Goal: Task Accomplishment & Management: Use online tool/utility

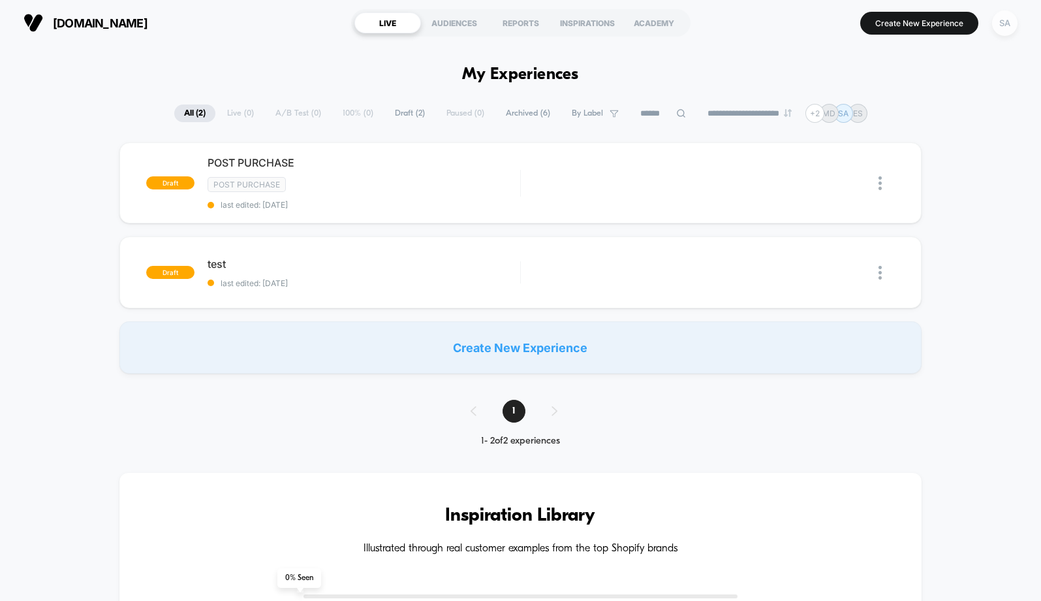
click at [1007, 27] on div "SA" at bounding box center [1004, 22] width 25 height 25
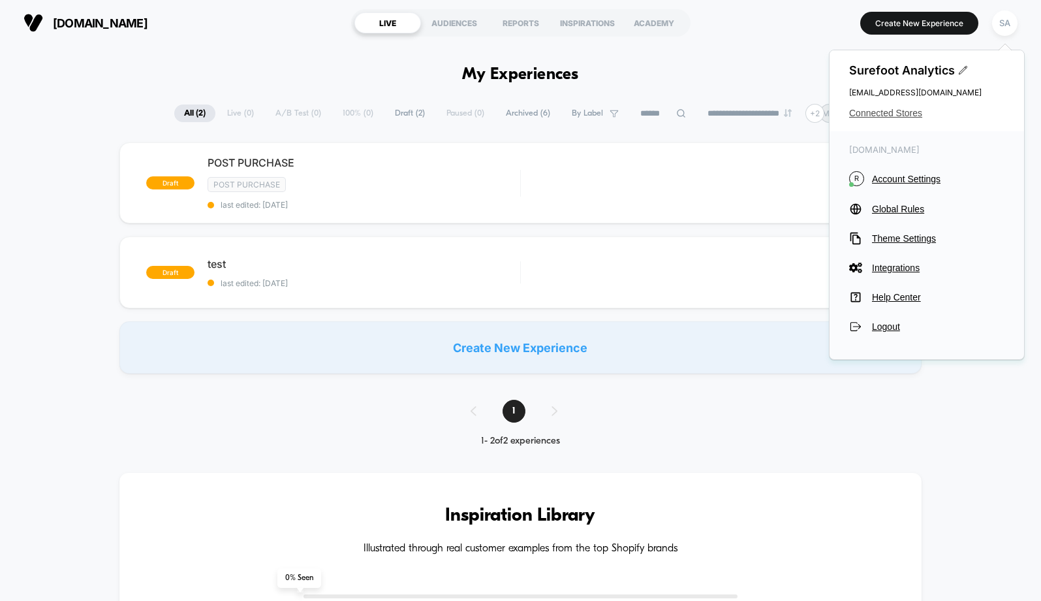
click at [913, 115] on span "Connected Stores" at bounding box center [926, 113] width 155 height 10
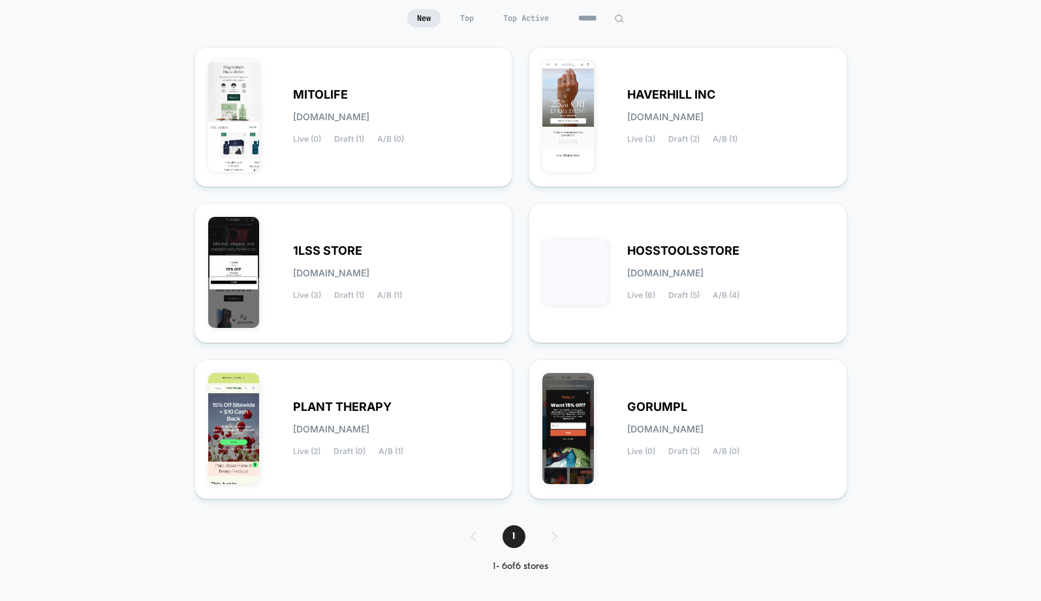
scroll to position [133, 0]
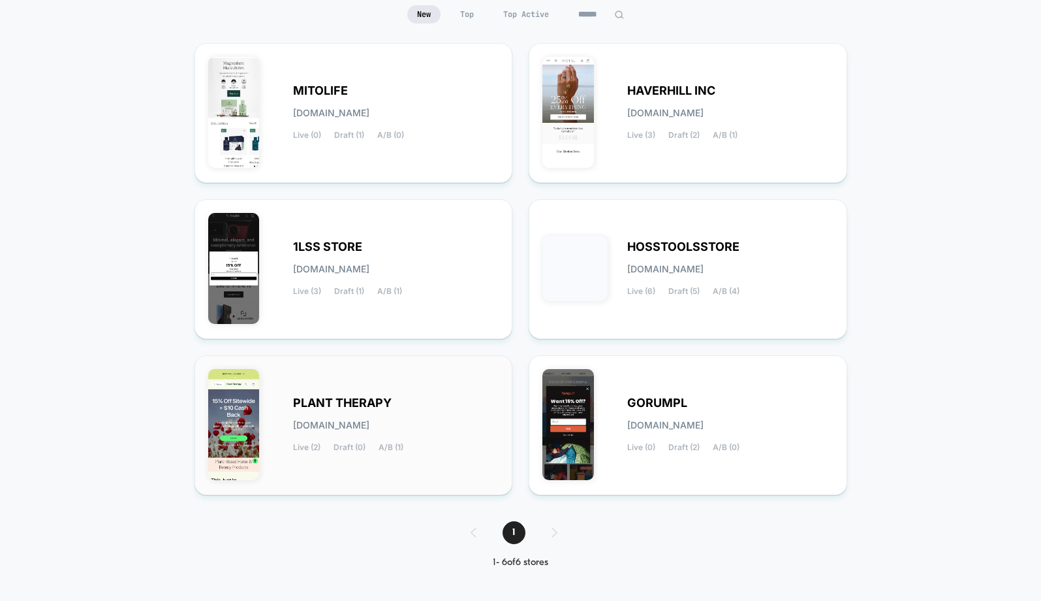
click at [302, 379] on div "PLANT THERAPY [DOMAIN_NAME] Live (2) Draft (0) A/B (1)" at bounding box center [353, 425] width 291 height 112
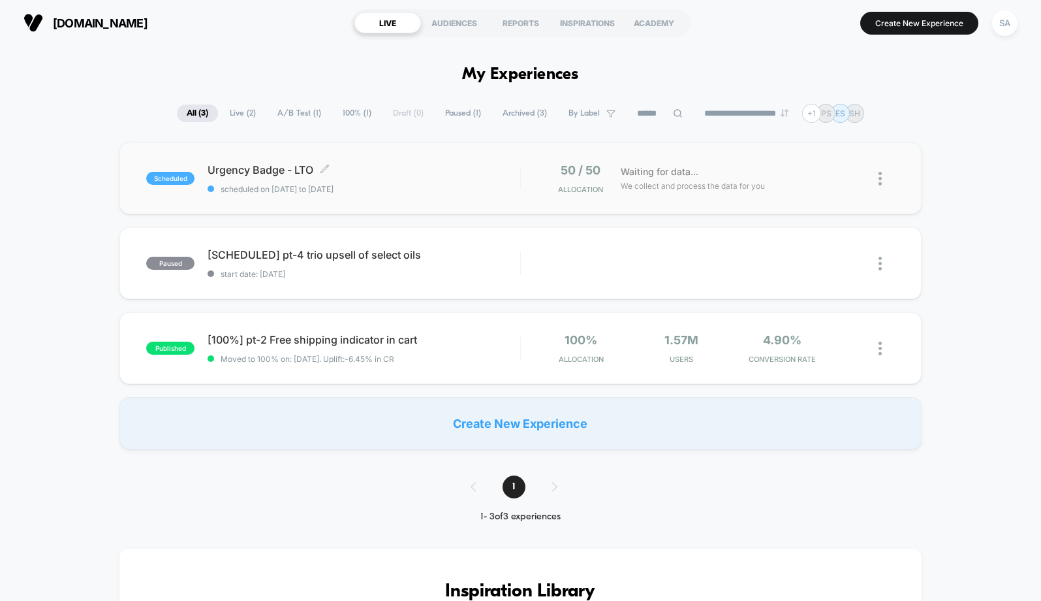
click at [249, 168] on span "Urgency Badge - LTO Click to edit experience details" at bounding box center [364, 169] width 312 height 13
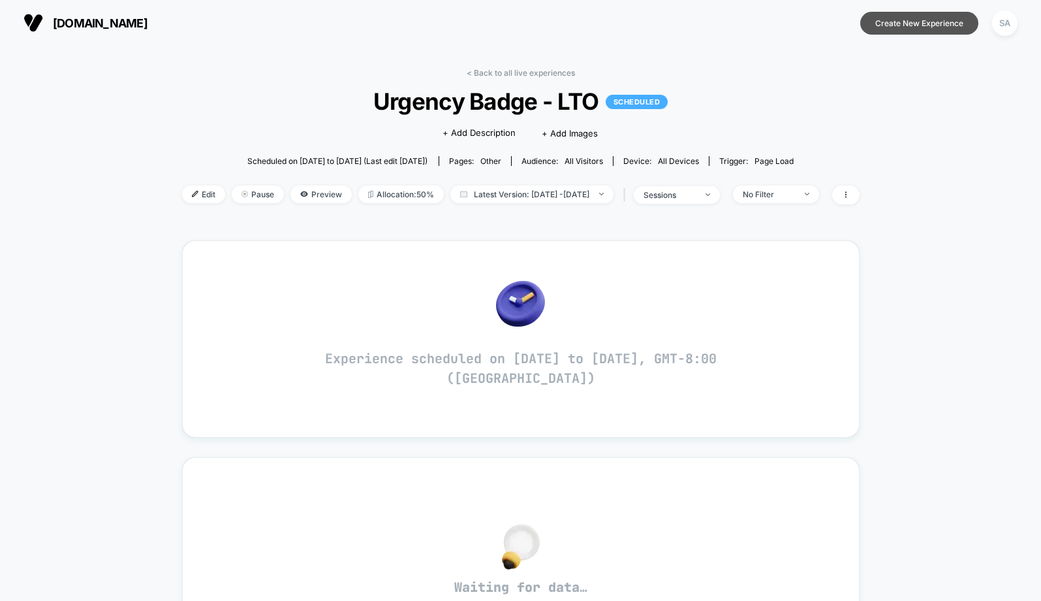
click at [937, 22] on button "Create New Experience" at bounding box center [919, 23] width 118 height 23
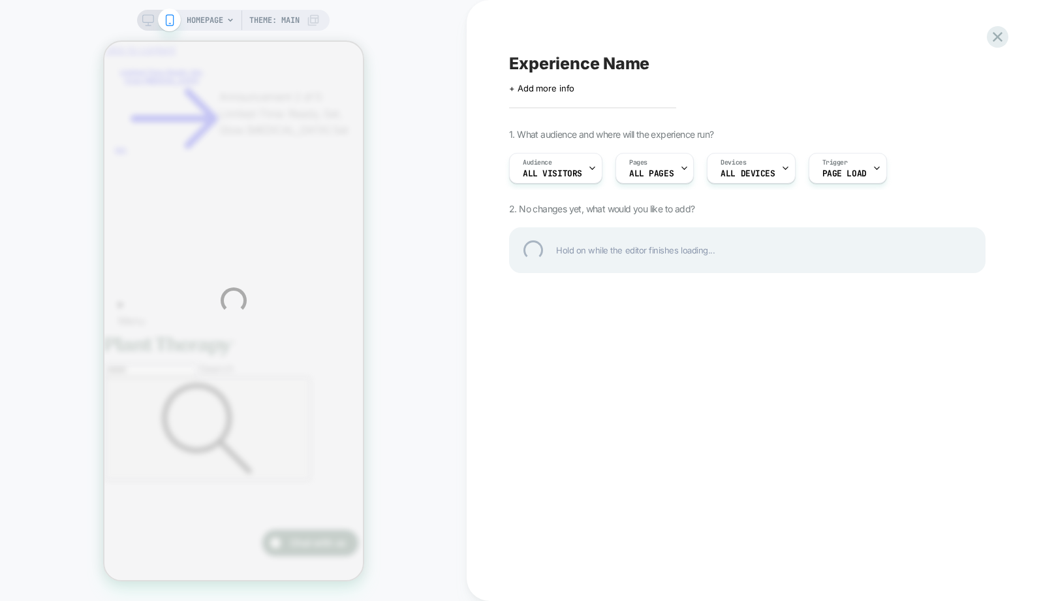
scroll to position [0, 10]
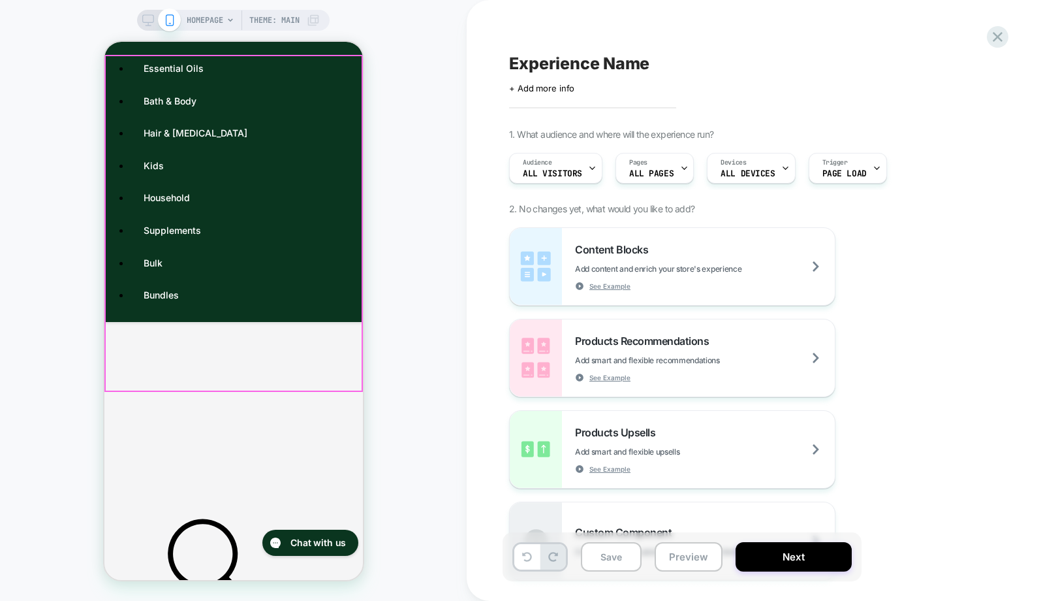
scroll to position [1976, 0]
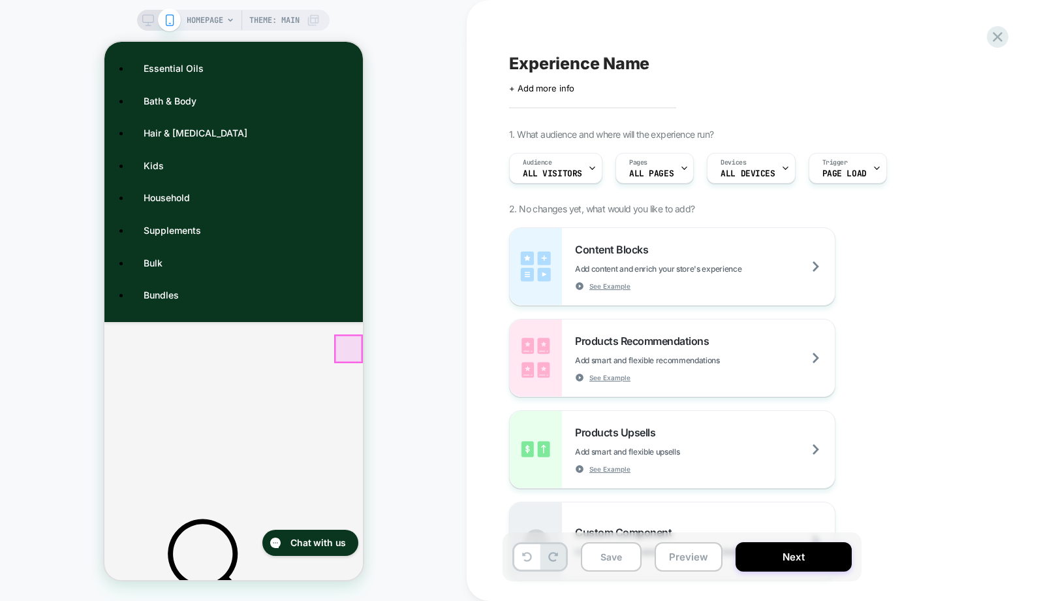
click at [349, 356] on div at bounding box center [348, 349] width 26 height 26
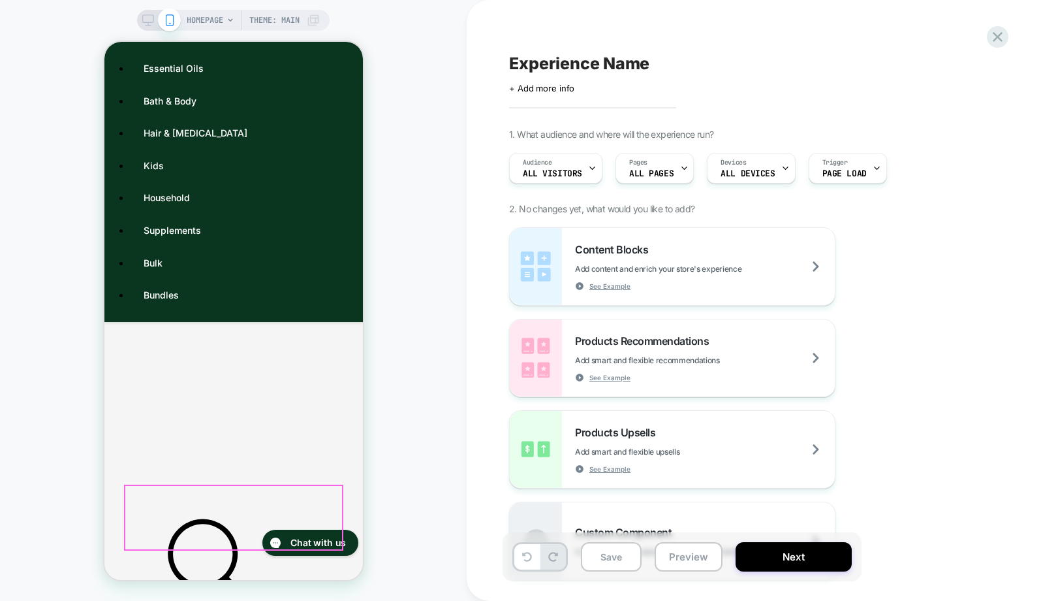
scroll to position [1421, 0]
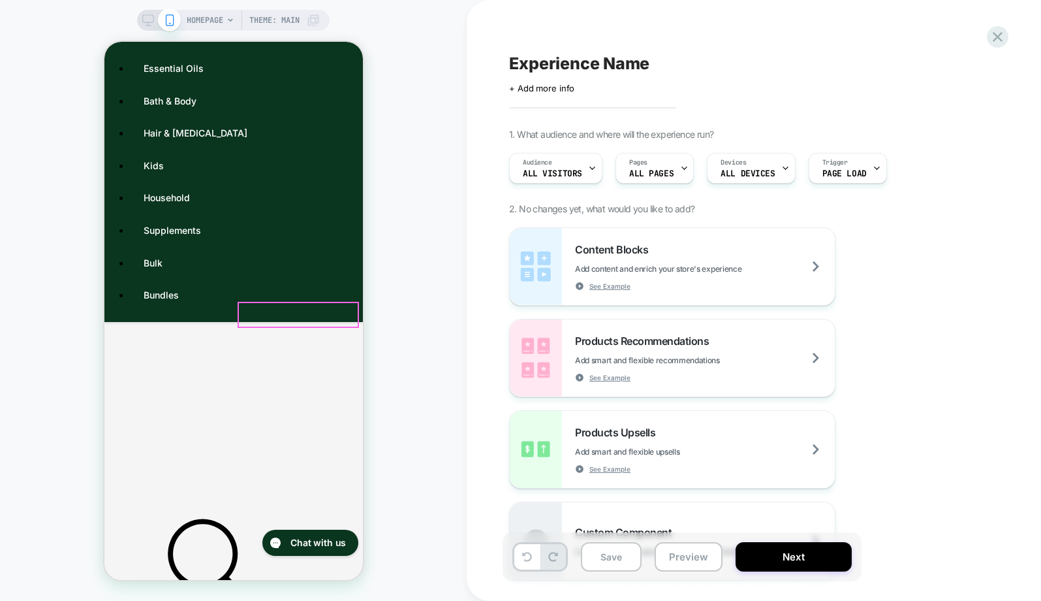
click at [999, 38] on icon at bounding box center [998, 37] width 10 height 10
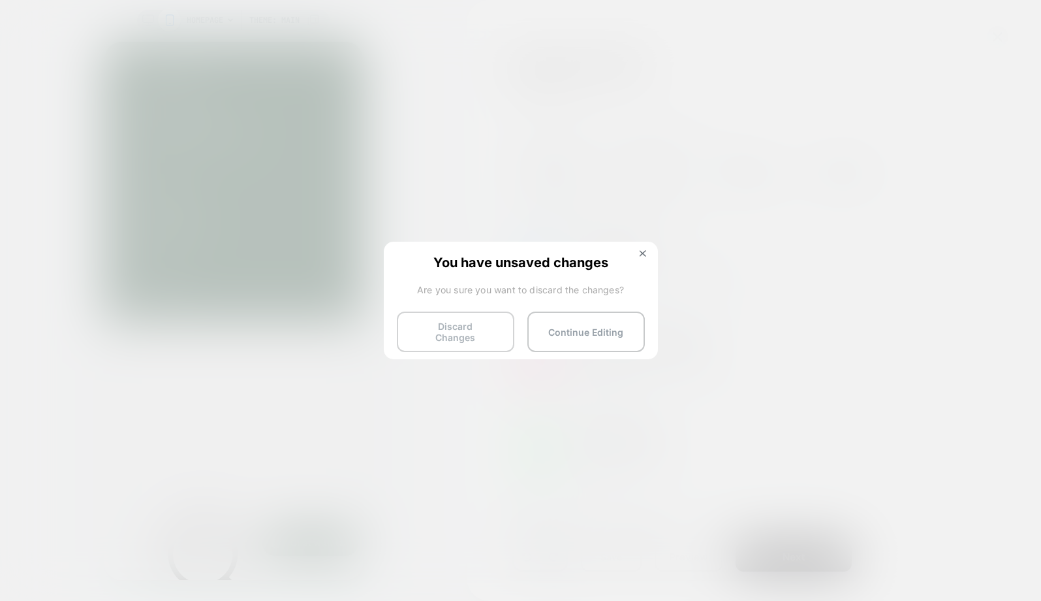
click at [466, 328] on button "Discard Changes" at bounding box center [456, 331] width 118 height 40
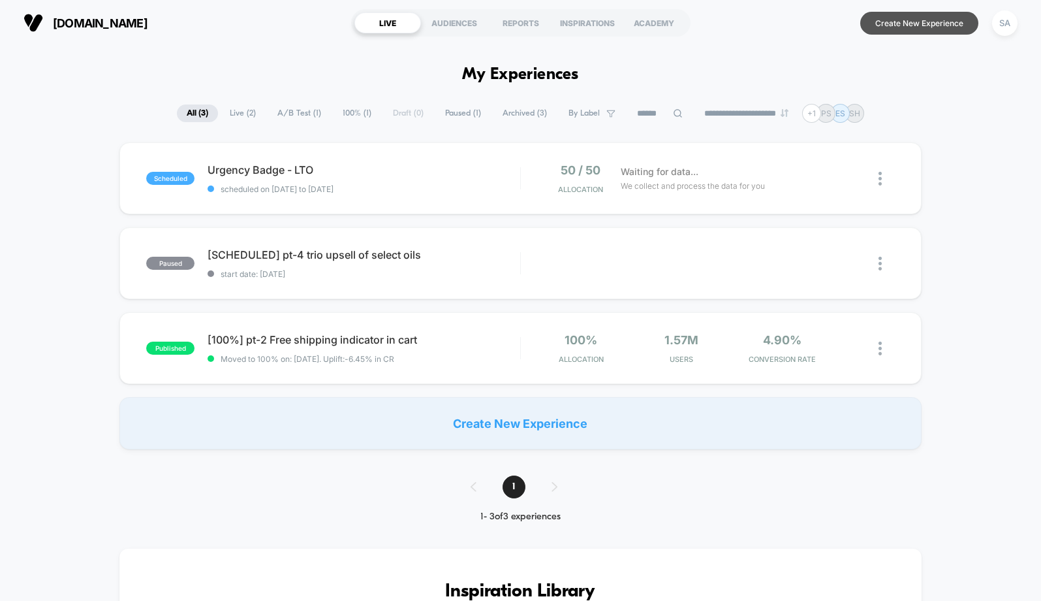
click at [898, 27] on button "Create New Experience" at bounding box center [919, 23] width 118 height 23
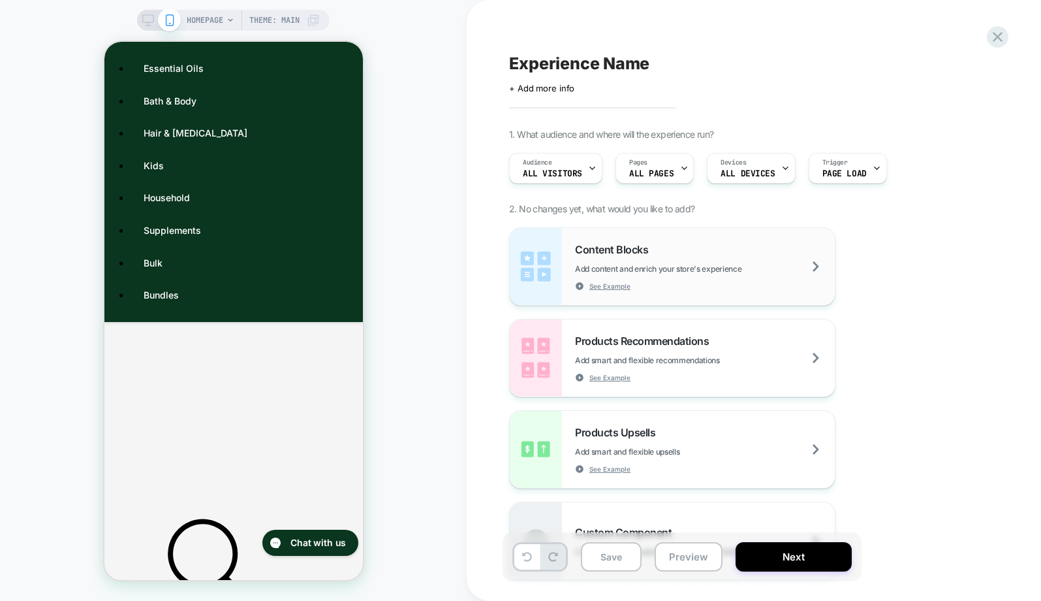
click at [783, 281] on div "Content Blocks Add content and enrich your store's experience See Example" at bounding box center [705, 267] width 260 height 48
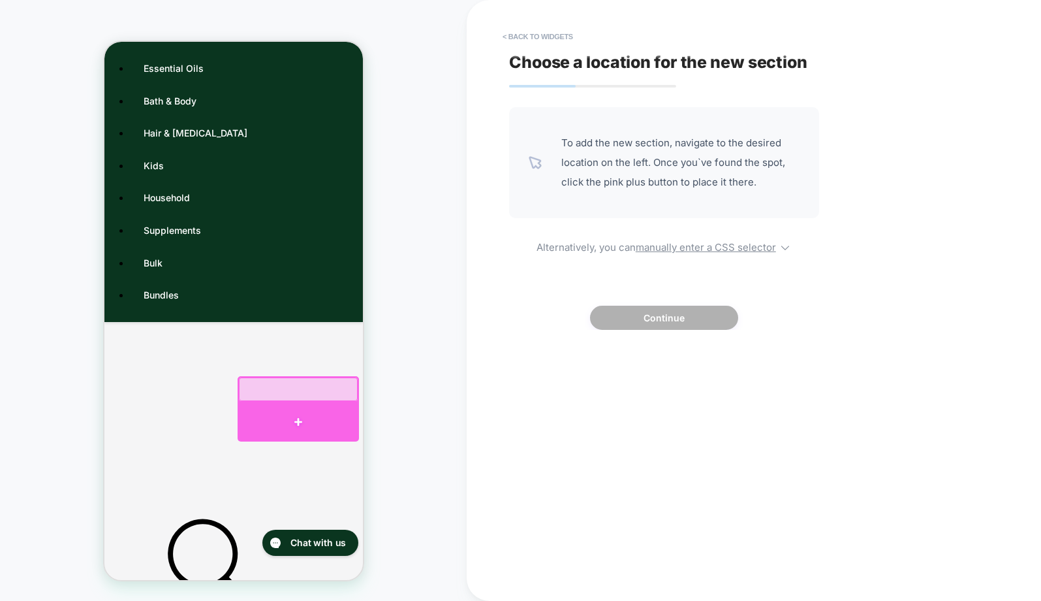
click at [266, 420] on div at bounding box center [297, 421] width 121 height 39
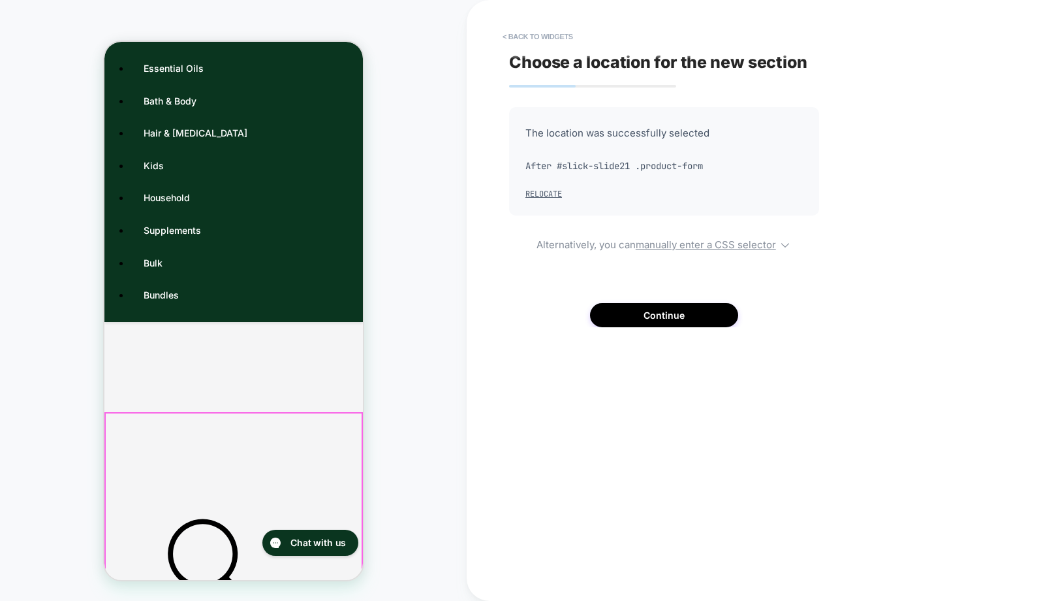
scroll to position [0, 65]
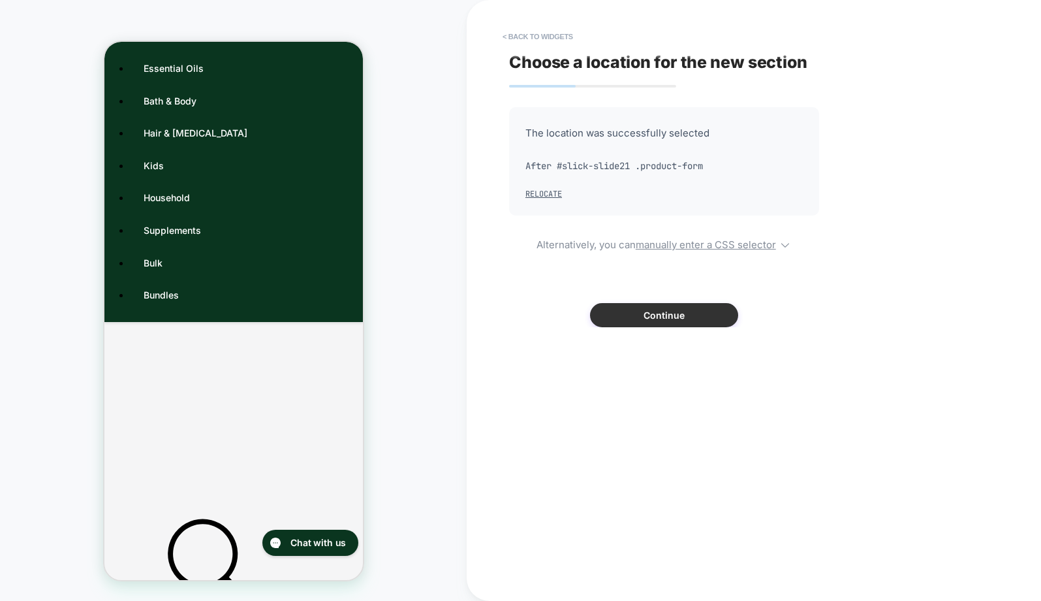
click at [706, 312] on button "Continue" at bounding box center [664, 315] width 148 height 24
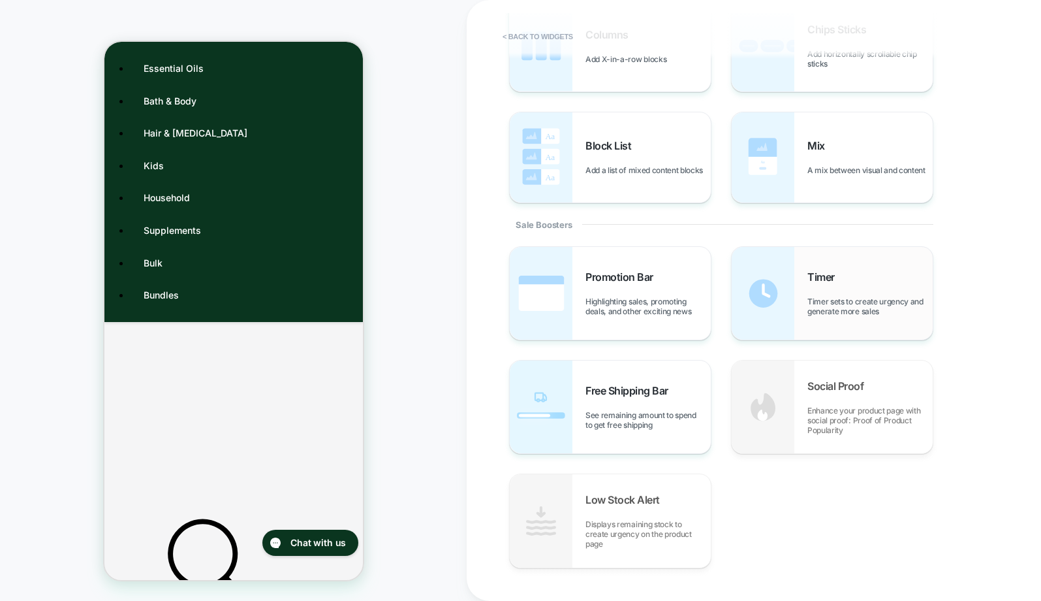
scroll to position [496, 0]
